Goal: Find specific page/section: Find specific page/section

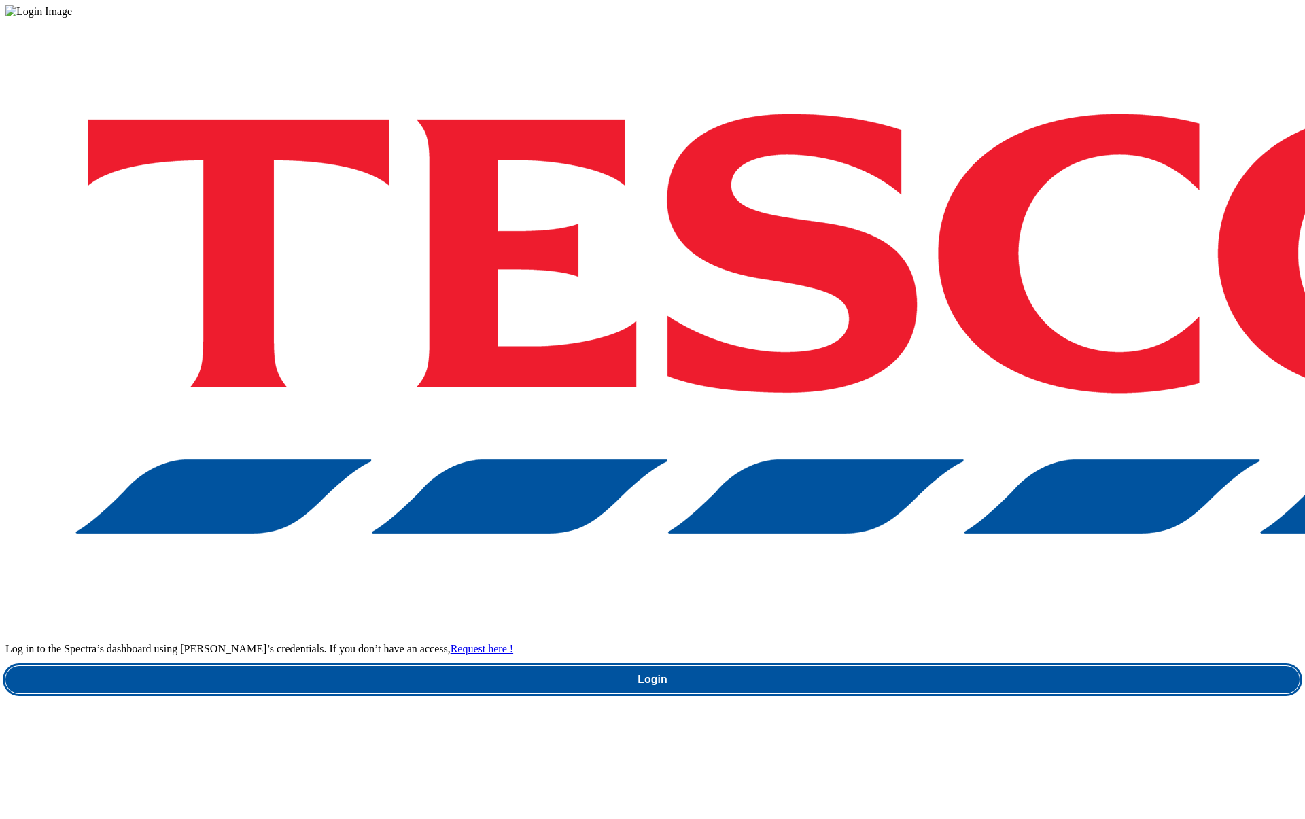
click at [1046, 666] on link "Login" at bounding box center [652, 679] width 1294 height 27
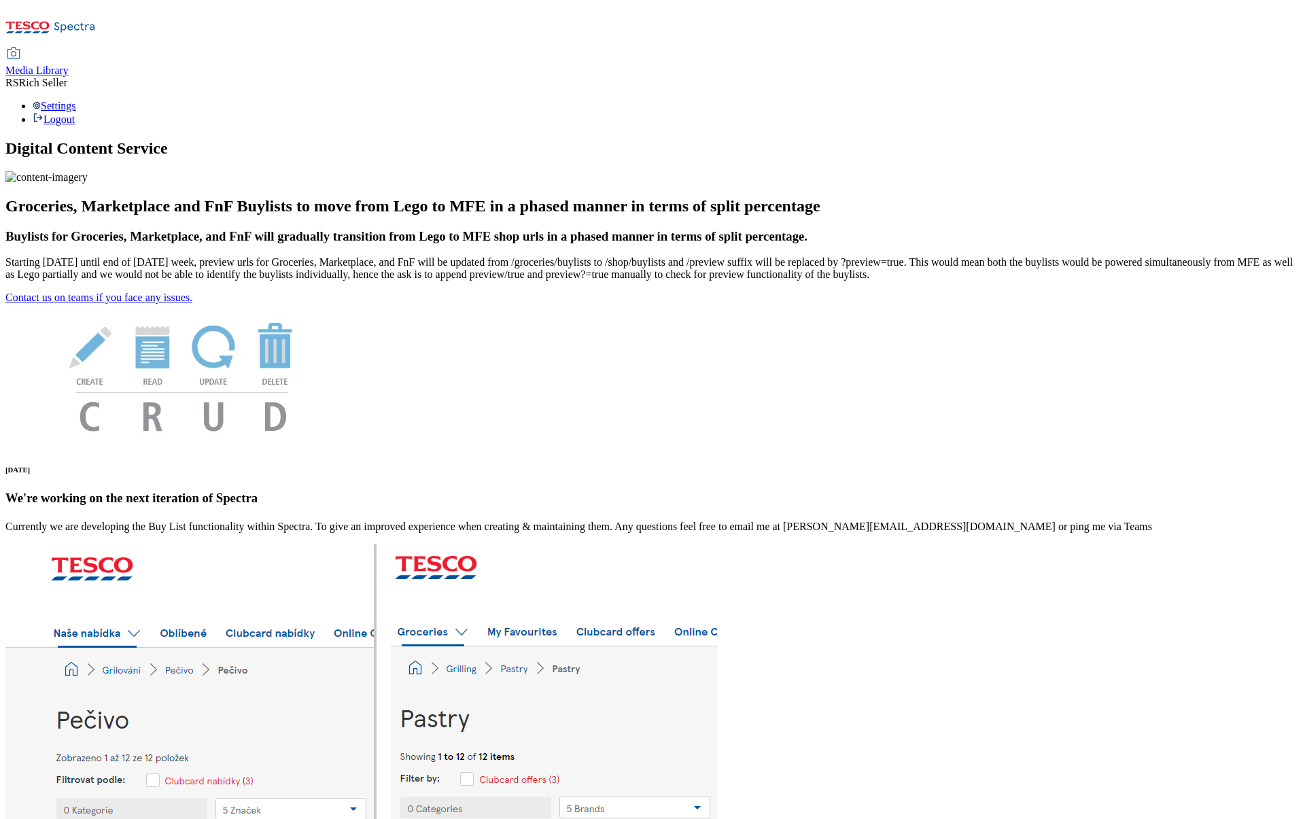
click at [69, 65] on span "Media Library" at bounding box center [36, 71] width 63 height 12
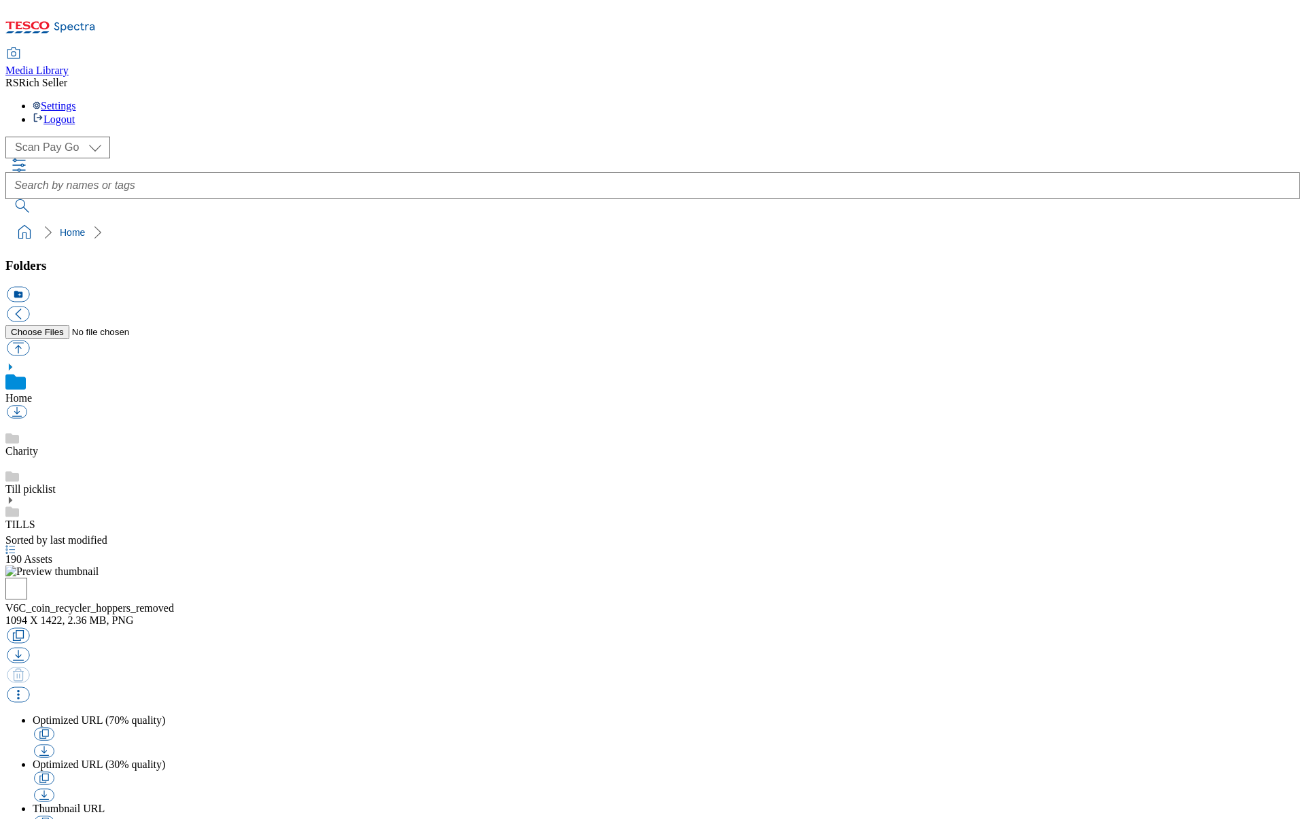
click at [83, 496] on div "TILLS" at bounding box center [652, 513] width 1294 height 35
click at [109, 227] on link "TILLS" at bounding box center [121, 232] width 25 height 11
